Goal: Task Accomplishment & Management: Use online tool/utility

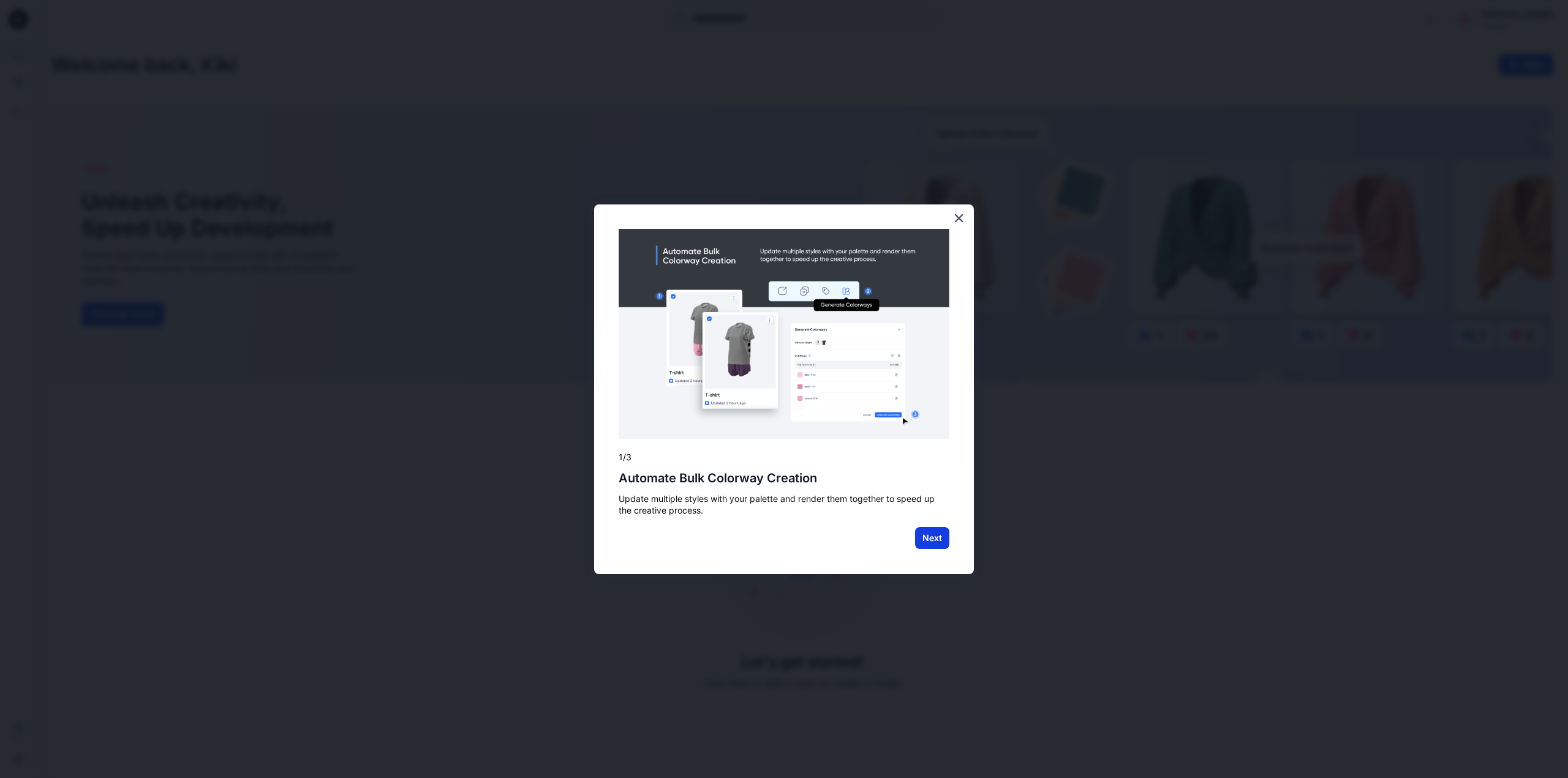
click at [936, 543] on button "Next" at bounding box center [932, 538] width 34 height 22
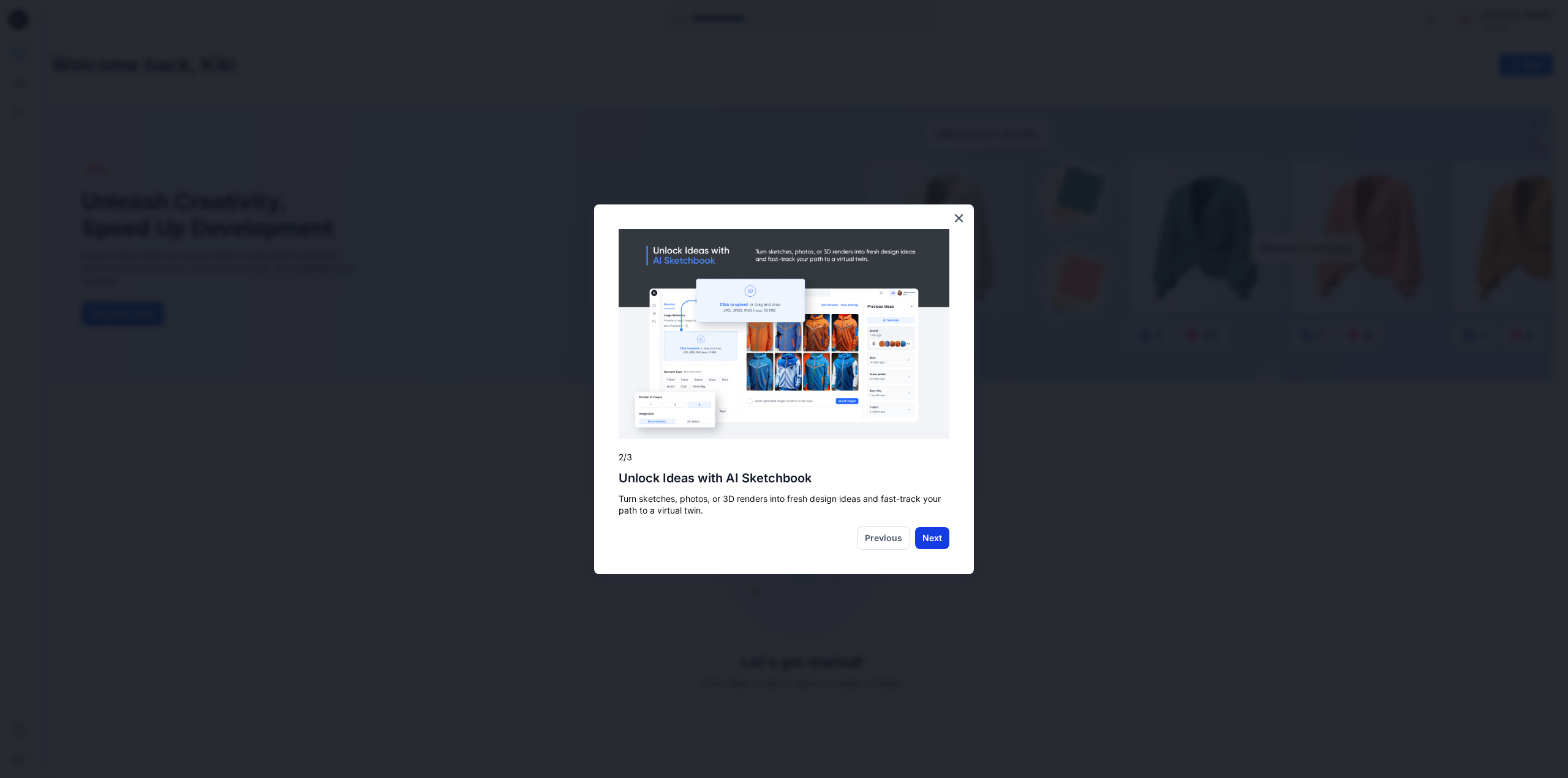
click at [932, 540] on button "Next" at bounding box center [932, 538] width 34 height 22
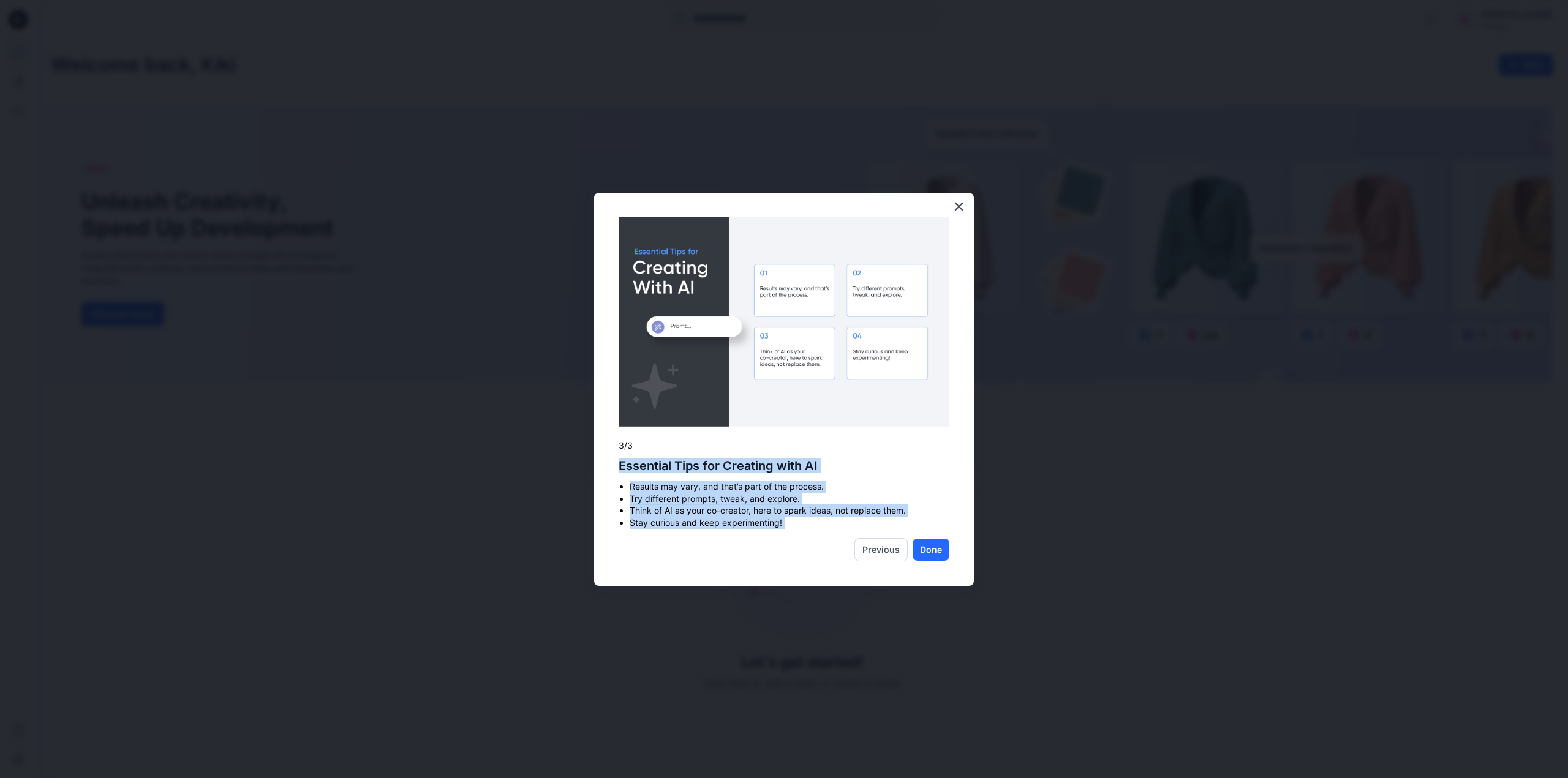
drag, startPoint x: 620, startPoint y: 466, endPoint x: 938, endPoint y: 527, distance: 323.8
click at [943, 531] on div "× 3/3 Essential Tips for Creating with AI Results may vary, and that’s part of …" at bounding box center [784, 389] width 380 height 393
drag, startPoint x: 933, startPoint y: 488, endPoint x: 931, endPoint y: 430, distance: 58.0
click at [933, 488] on li "Results may vary, and that’s part of the process." at bounding box center [789, 487] width 319 height 12
click at [940, 556] on button "Done" at bounding box center [931, 550] width 37 height 22
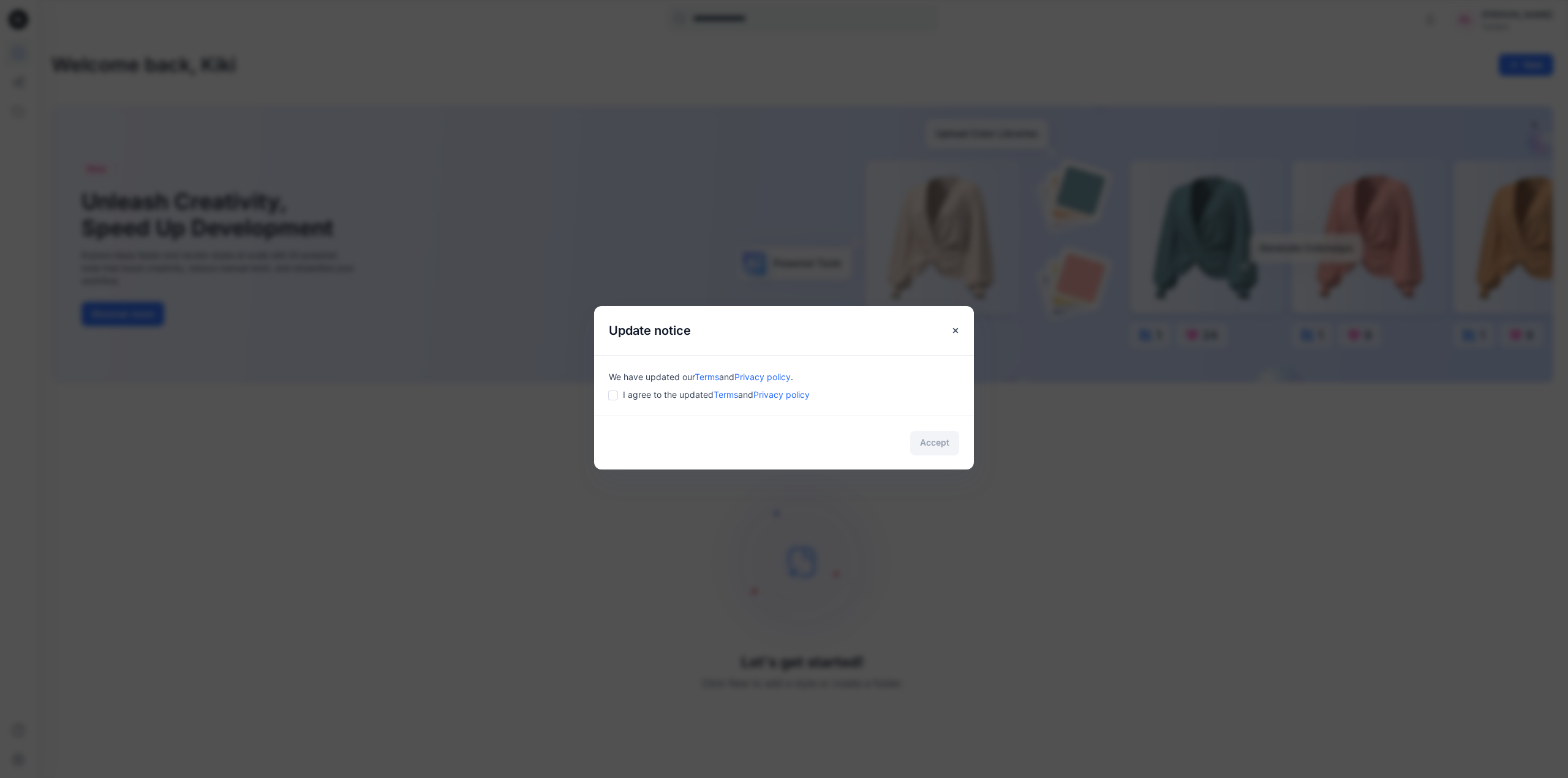
click at [619, 393] on div "I agree to the updated Terms and Privacy policy" at bounding box center [784, 394] width 350 height 13
click at [945, 445] on button "Accept" at bounding box center [935, 443] width 49 height 24
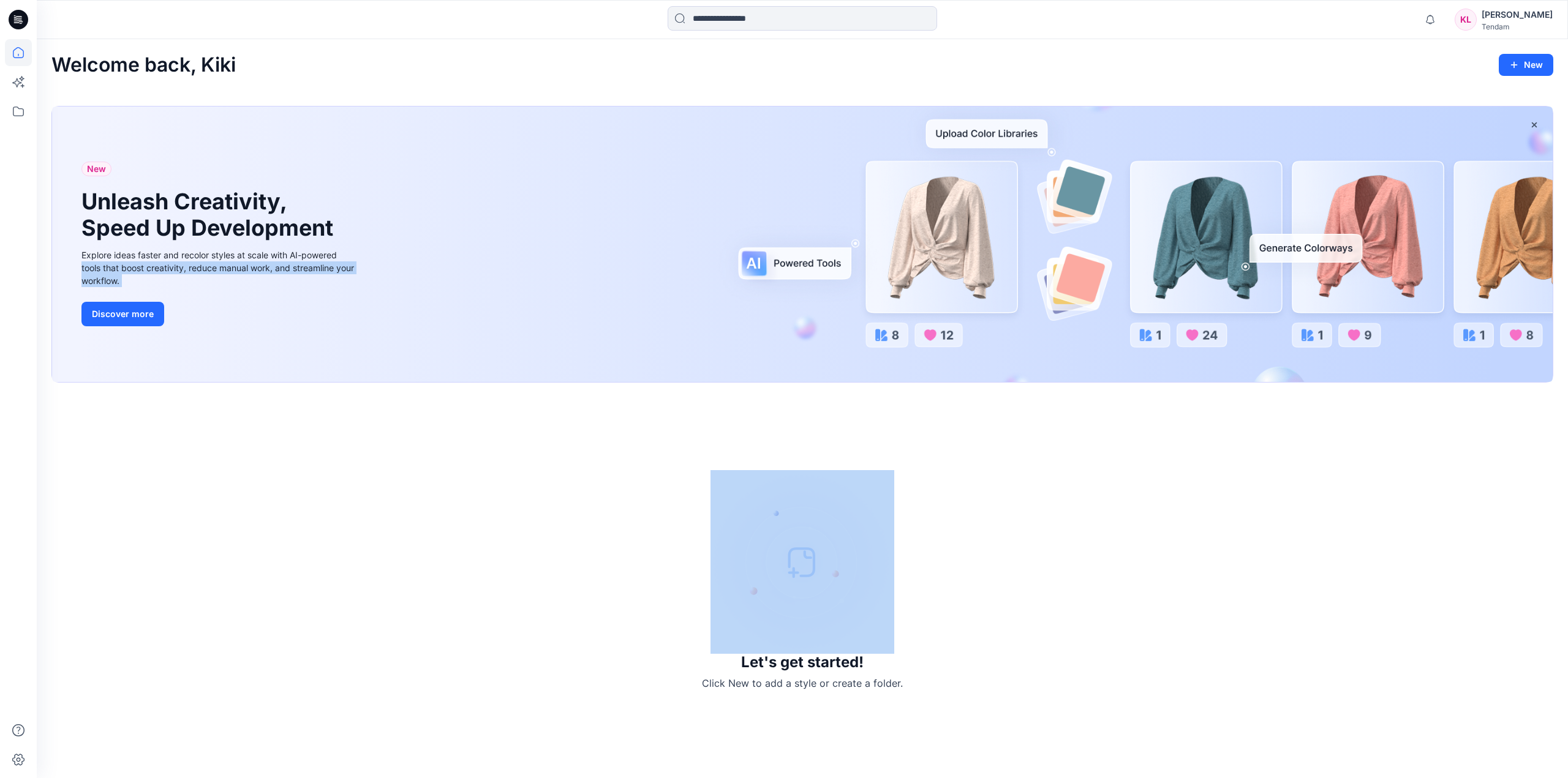
drag, startPoint x: 955, startPoint y: 238, endPoint x: 306, endPoint y: 456, distance: 684.6
click at [313, 443] on div "Welcome back, Kiki New New Unleash Creativity, Speed Up Development Explore ide…" at bounding box center [803, 408] width 1531 height 739
click at [393, 463] on div "Let's get started! Click New to add a style or create a folder." at bounding box center [802, 581] width 1502 height 366
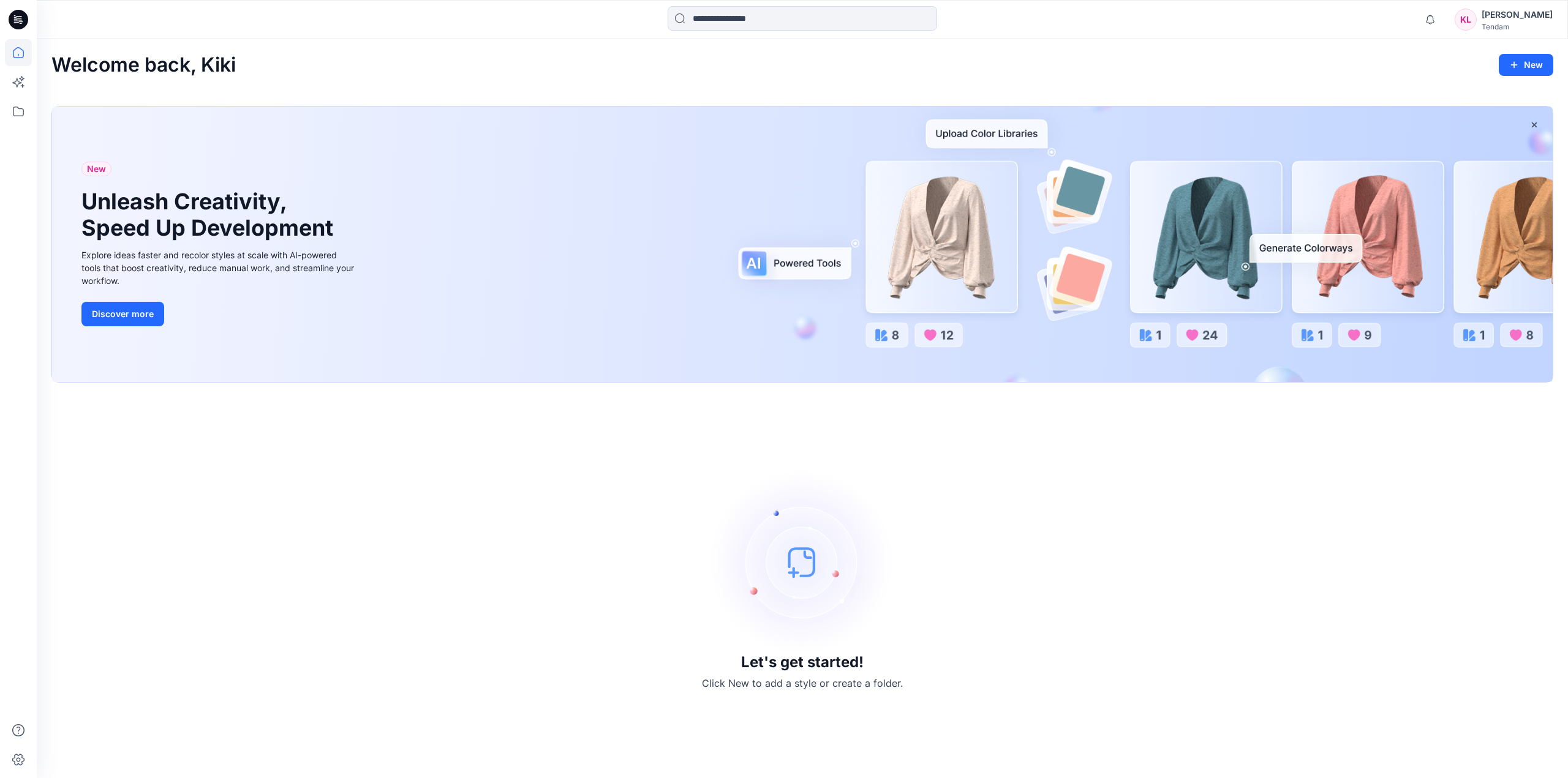
drag, startPoint x: 1534, startPoint y: 127, endPoint x: 1553, endPoint y: 66, distance: 63.9
click at [1565, 103] on div "Welcome back, Kiki New New Unleash Creativity, Speed Up Development Explore ide…" at bounding box center [803, 408] width 1531 height 739
click at [1548, 65] on button "New" at bounding box center [1526, 65] width 55 height 22
click at [1502, 100] on p "New Style" at bounding box center [1488, 96] width 41 height 15
